Goal: Navigation & Orientation: Find specific page/section

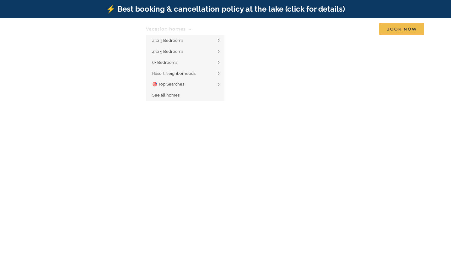
click at [166, 28] on span "Vacation homes" at bounding box center [166, 29] width 40 height 4
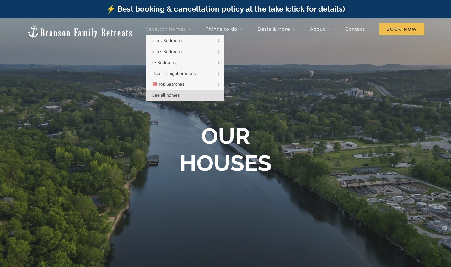
click at [172, 95] on span "See all homes" at bounding box center [165, 95] width 27 height 5
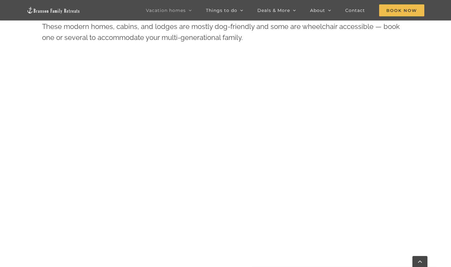
scroll to position [325, 0]
